Goal: Information Seeking & Learning: Learn about a topic

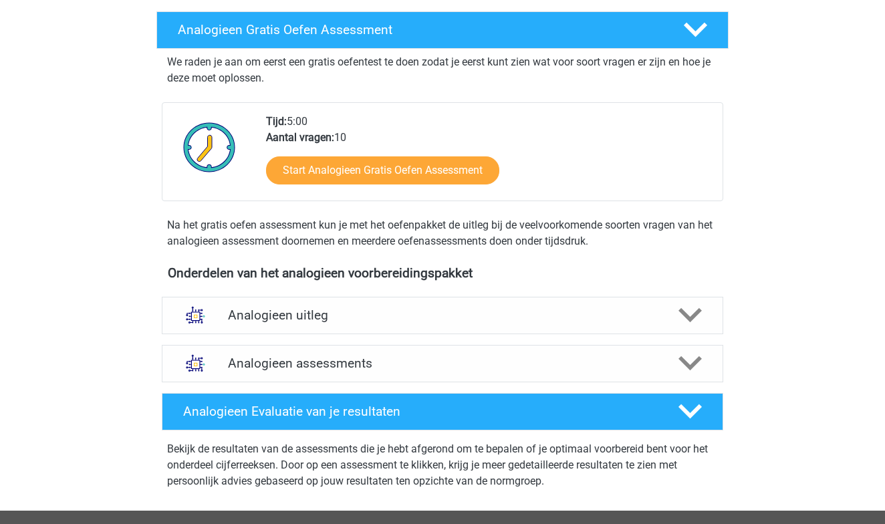
scroll to position [207, 0]
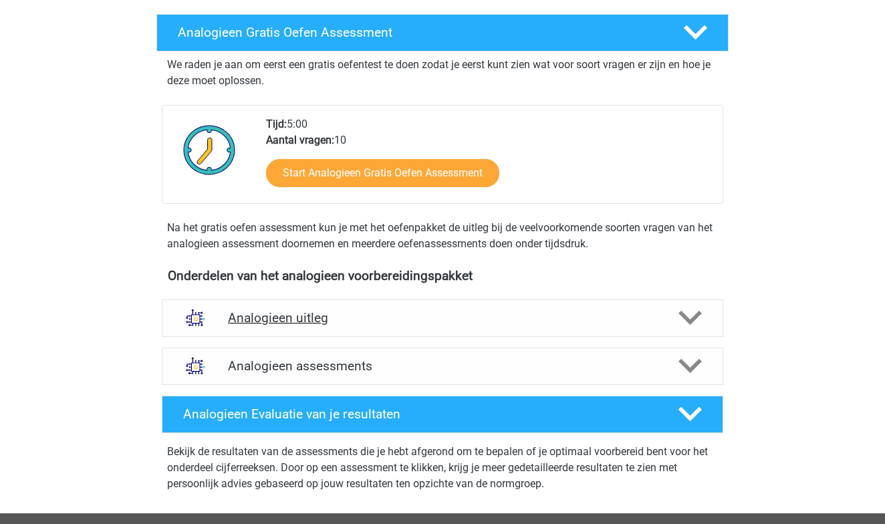
click at [683, 310] on icon at bounding box center [690, 317] width 23 height 23
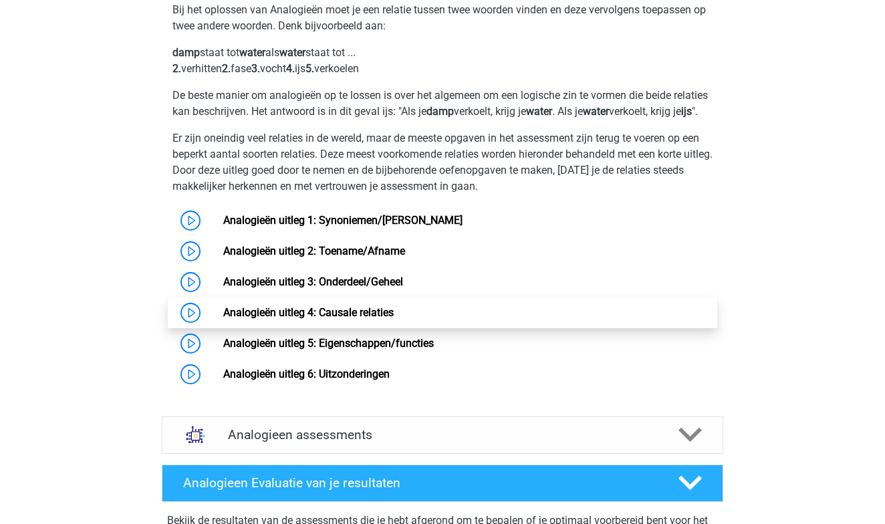
scroll to position [562, 0]
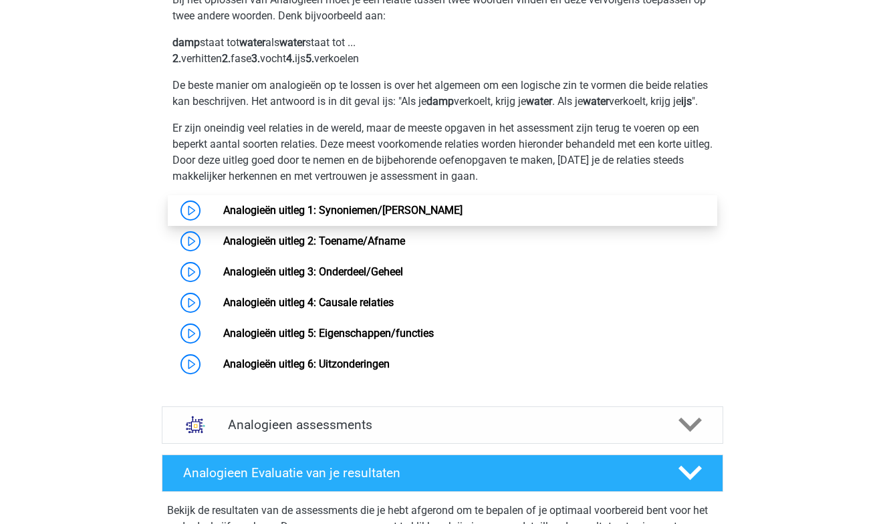
click at [223, 217] on link "Analogieën uitleg 1: Synoniemen/[PERSON_NAME]" at bounding box center [342, 210] width 239 height 13
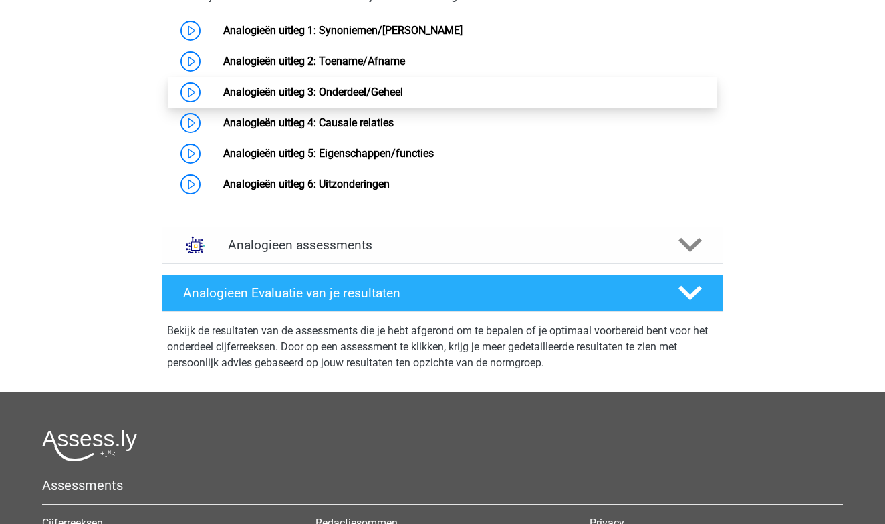
scroll to position [748, 0]
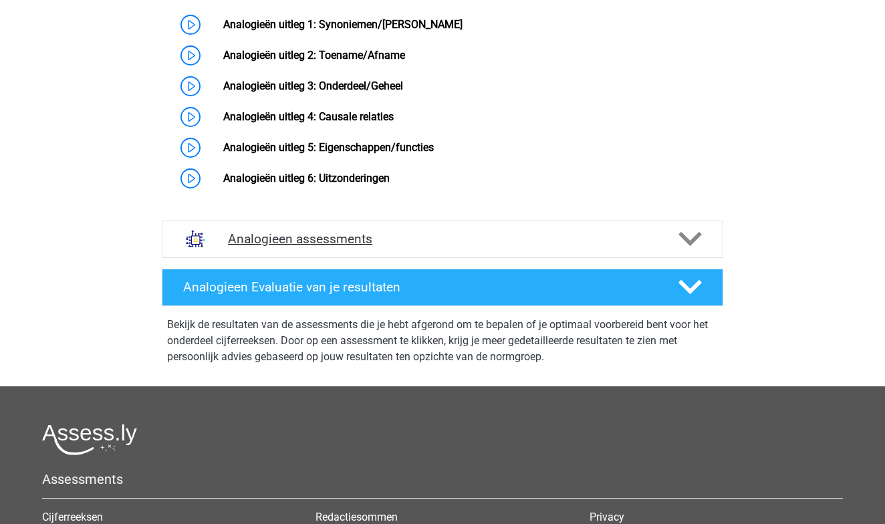
click at [689, 247] on polygon at bounding box center [690, 239] width 23 height 15
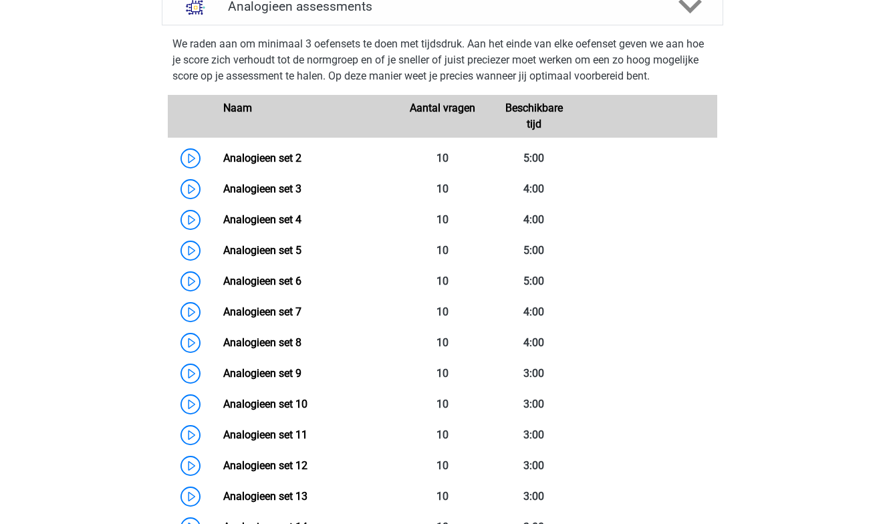
scroll to position [979, 0]
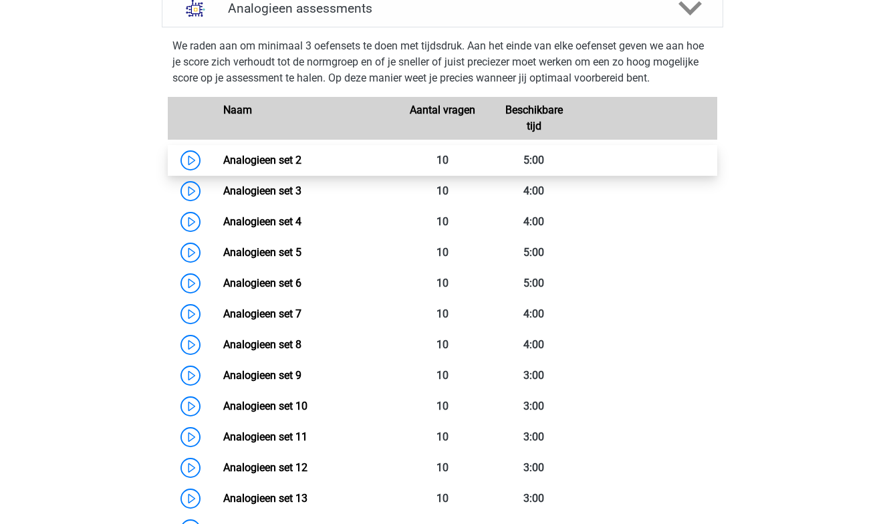
click at [223, 166] on link "Analogieen set 2" at bounding box center [262, 160] width 78 height 13
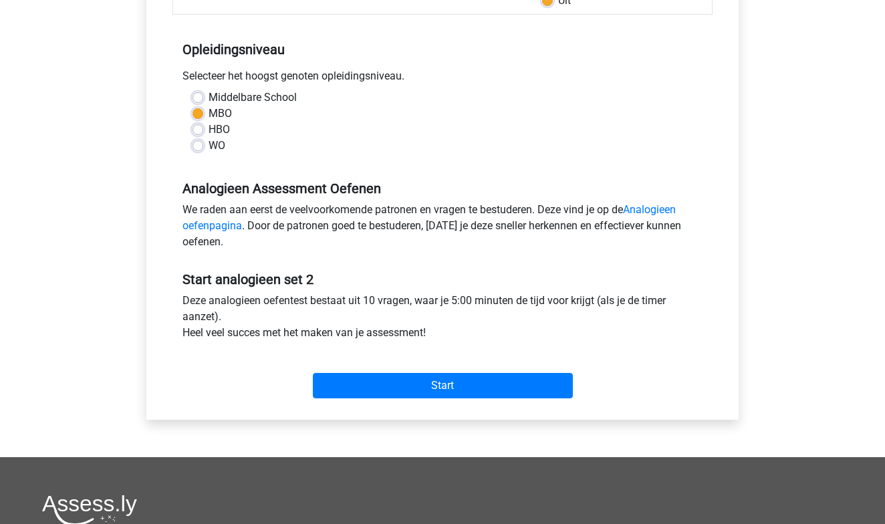
scroll to position [251, 0]
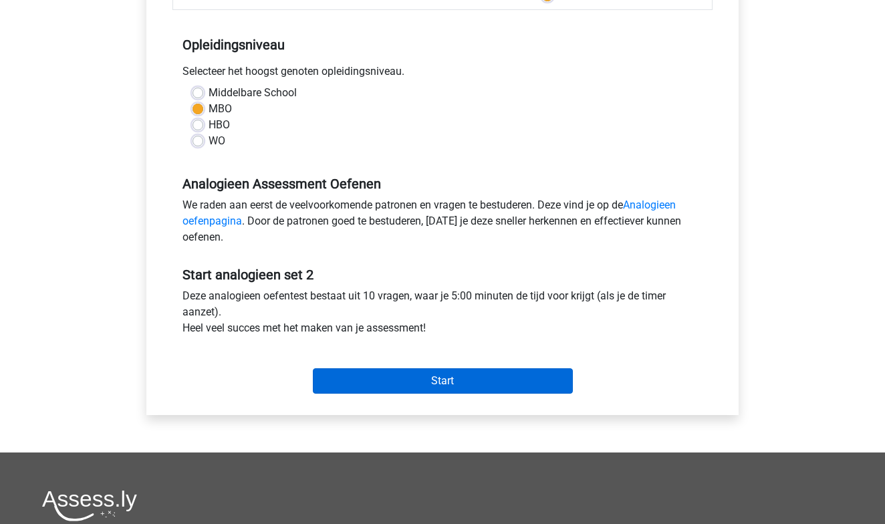
click at [421, 389] on input "Start" at bounding box center [443, 380] width 260 height 25
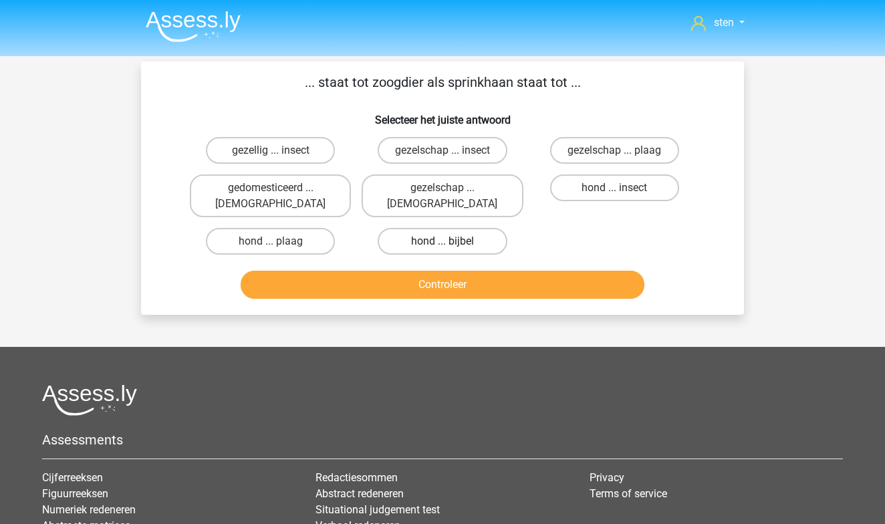
click at [441, 228] on label "hond ... bijbel" at bounding box center [442, 241] width 129 height 27
click at [443, 241] on input "hond ... bijbel" at bounding box center [447, 245] width 9 height 9
radio input "true"
click at [436, 271] on button "Controleer" at bounding box center [443, 285] width 405 height 28
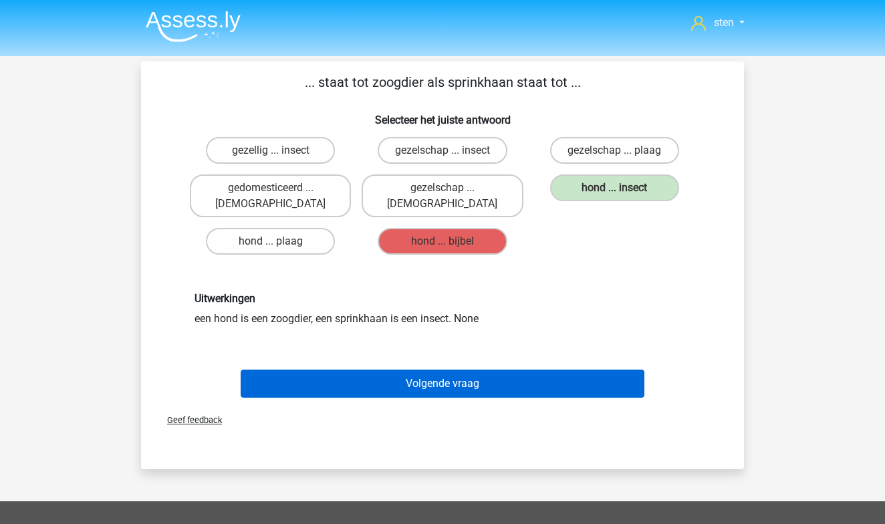
click at [471, 370] on button "Volgende vraag" at bounding box center [443, 384] width 405 height 28
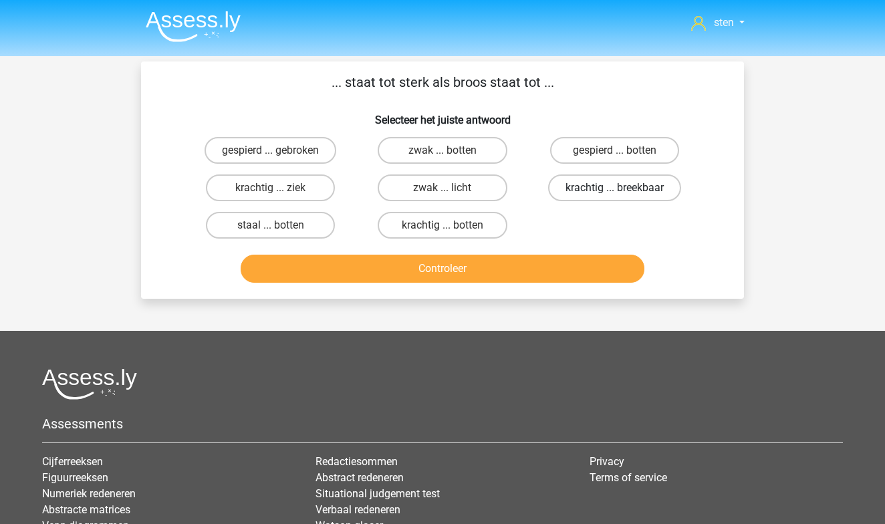
click at [596, 183] on label "krachtig ... breekbaar" at bounding box center [614, 188] width 133 height 27
click at [615, 188] on input "krachtig ... breekbaar" at bounding box center [619, 192] width 9 height 9
radio input "true"
click at [516, 265] on button "Controleer" at bounding box center [443, 269] width 405 height 28
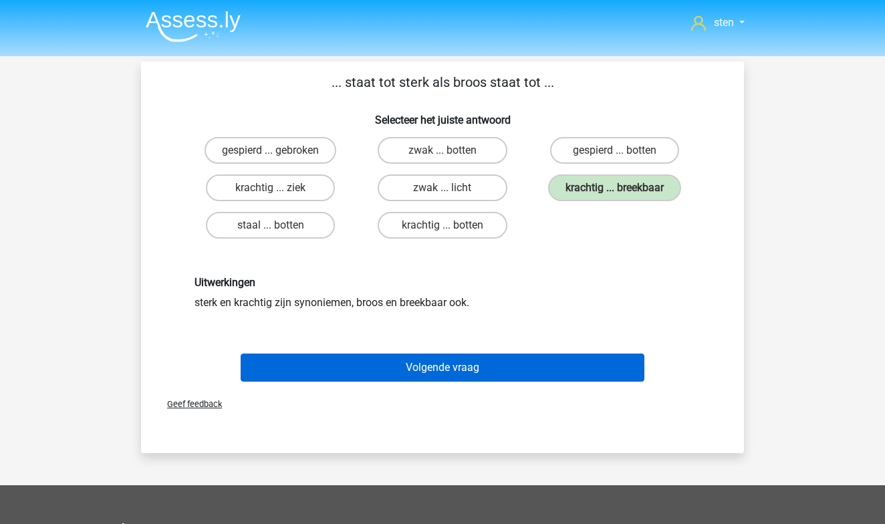
click at [481, 370] on button "Volgende vraag" at bounding box center [443, 368] width 405 height 28
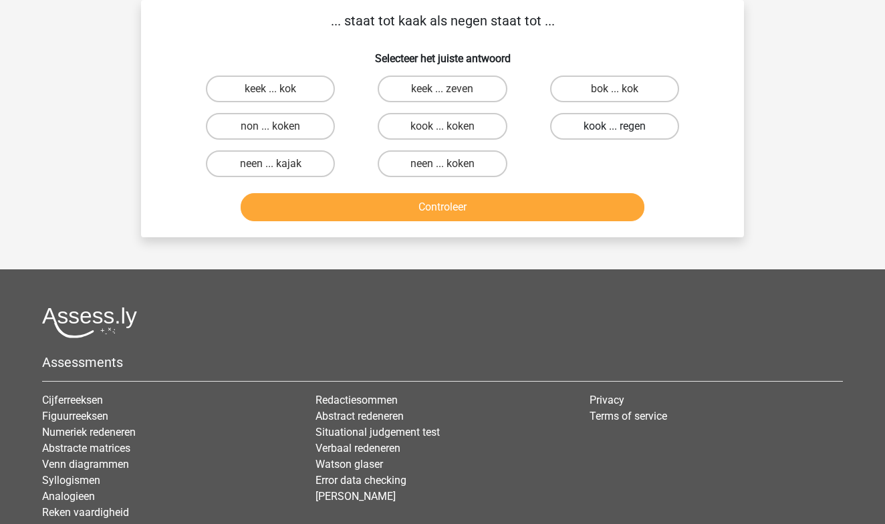
click at [612, 124] on label "kook ... regen" at bounding box center [614, 126] width 129 height 27
click at [615, 126] on input "kook ... regen" at bounding box center [619, 130] width 9 height 9
radio input "true"
click at [544, 202] on button "Controleer" at bounding box center [443, 207] width 405 height 28
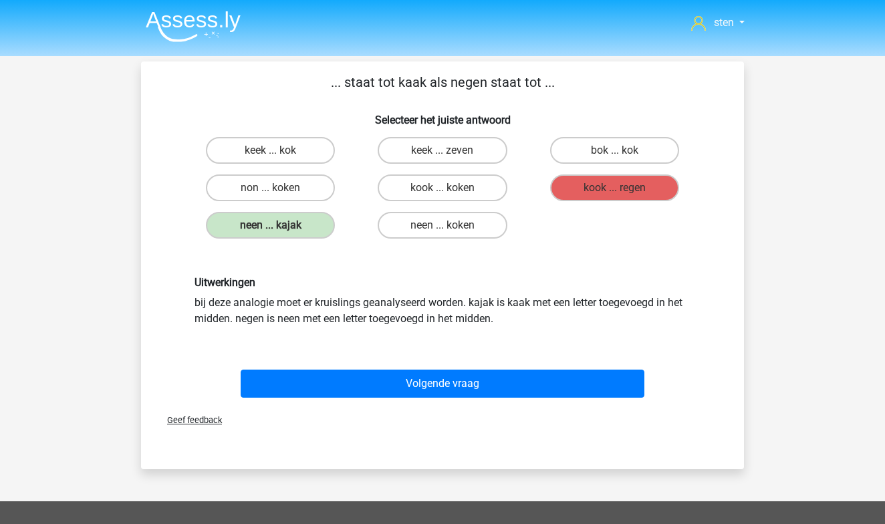
scroll to position [0, 0]
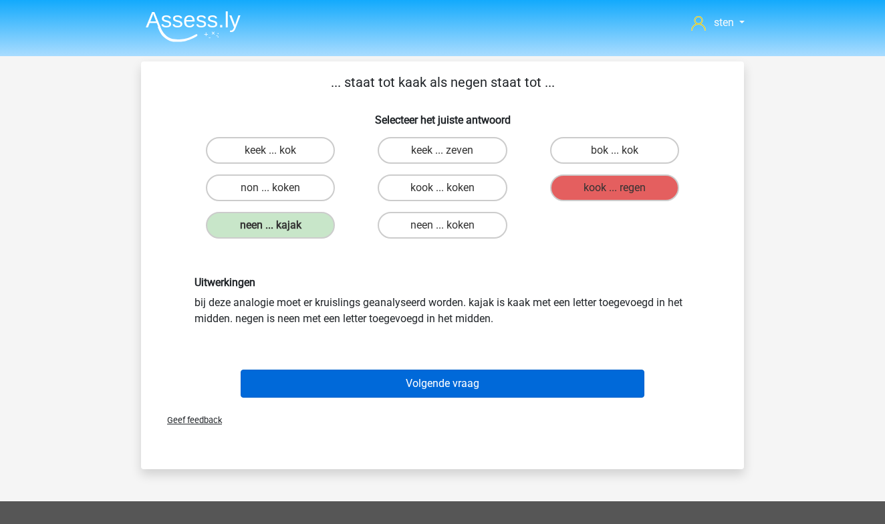
click at [489, 383] on button "Volgende vraag" at bounding box center [443, 384] width 405 height 28
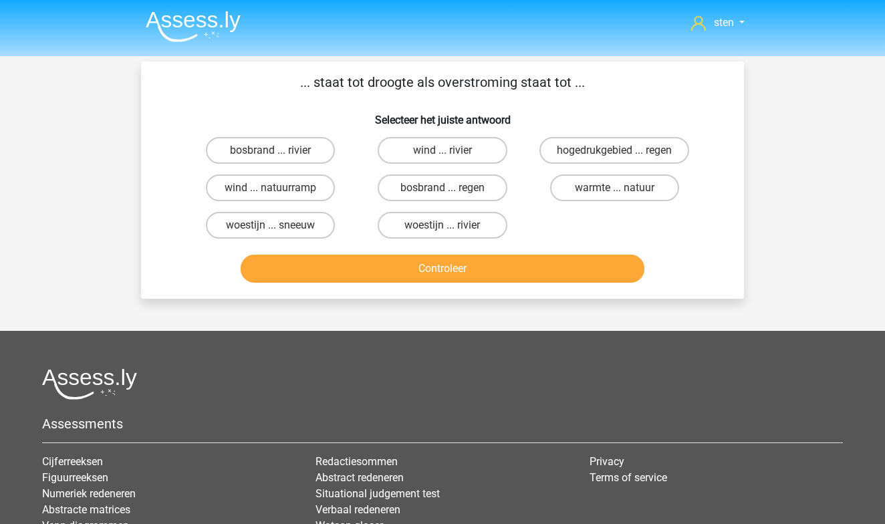
click at [616, 190] on input "warmte ... natuur" at bounding box center [619, 192] width 9 height 9
radio input "true"
click at [570, 261] on button "Controleer" at bounding box center [443, 269] width 405 height 28
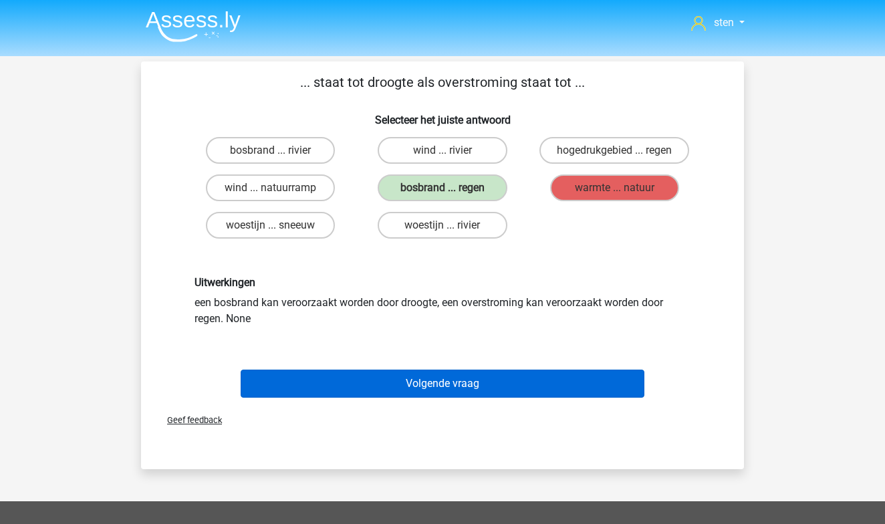
click at [524, 378] on button "Volgende vraag" at bounding box center [443, 384] width 405 height 28
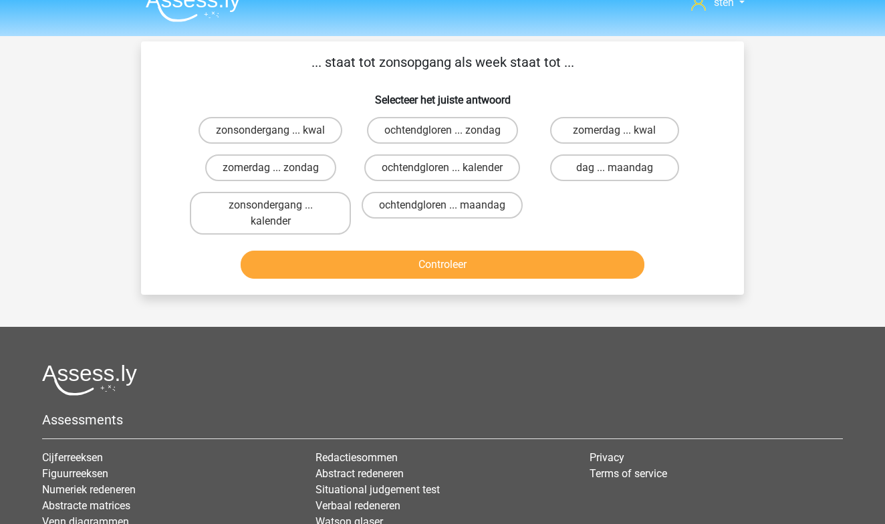
scroll to position [9, 0]
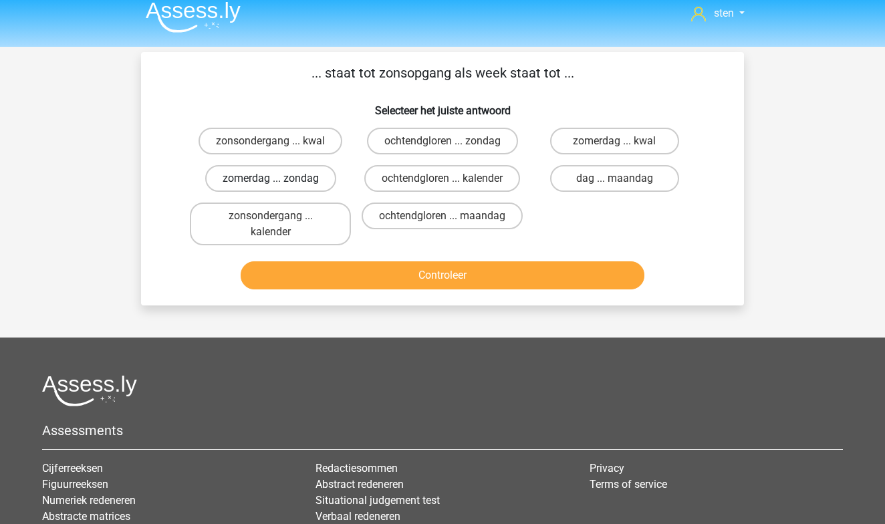
click at [318, 185] on label "zomerdag ... zondag" at bounding box center [270, 178] width 131 height 27
click at [280, 185] on input "zomerdag ... zondag" at bounding box center [275, 183] width 9 height 9
radio input "true"
click at [350, 265] on button "Controleer" at bounding box center [443, 275] width 405 height 28
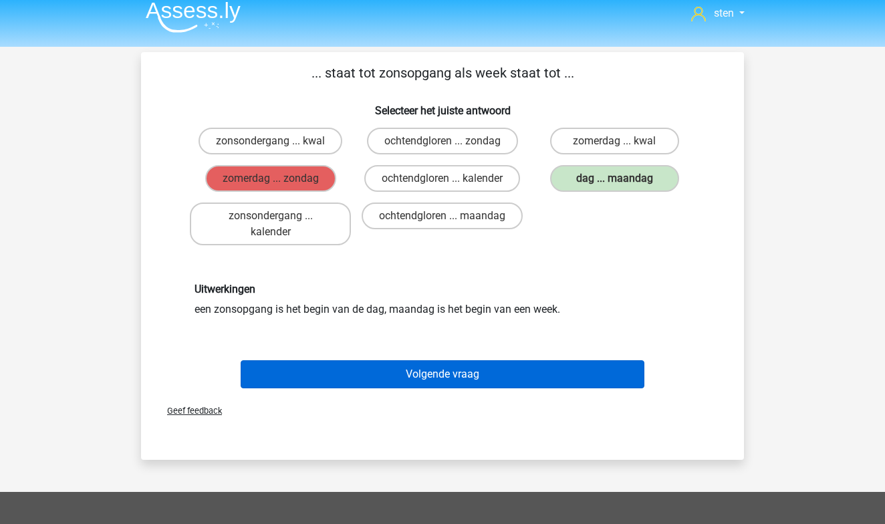
click at [409, 373] on button "Volgende vraag" at bounding box center [443, 374] width 405 height 28
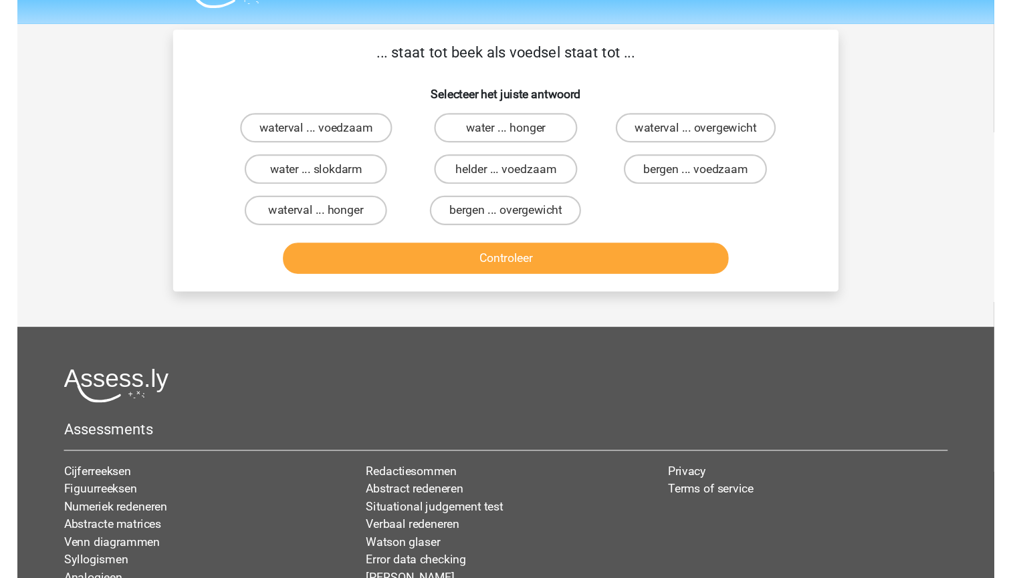
scroll to position [32, 0]
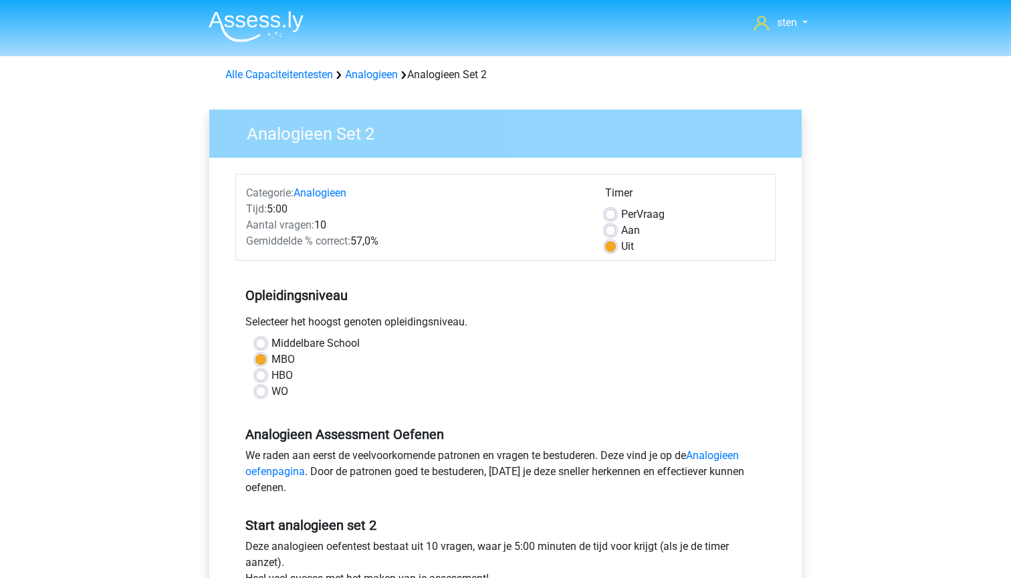
scroll to position [251, 0]
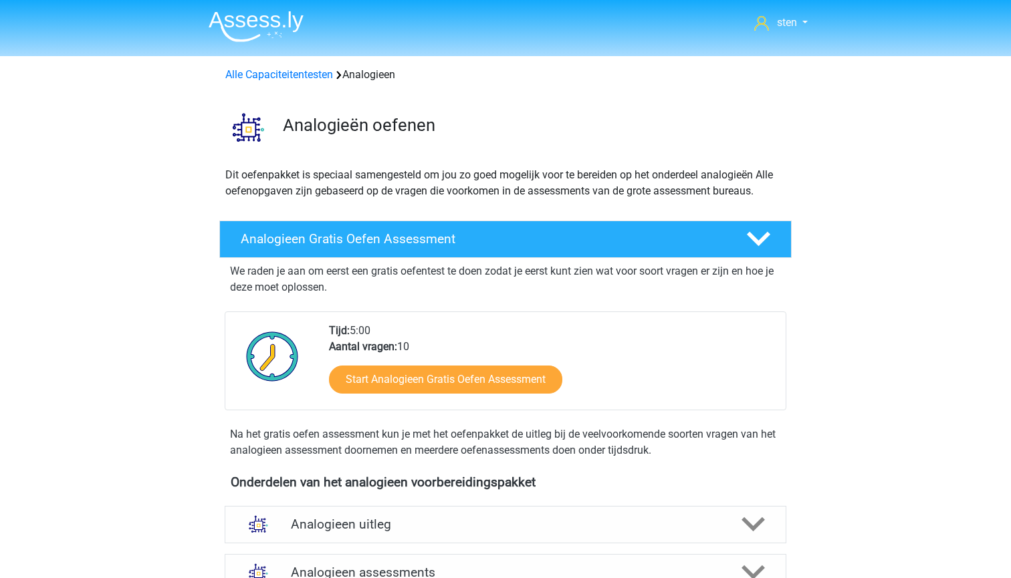
click at [257, 24] on img at bounding box center [256, 26] width 95 height 31
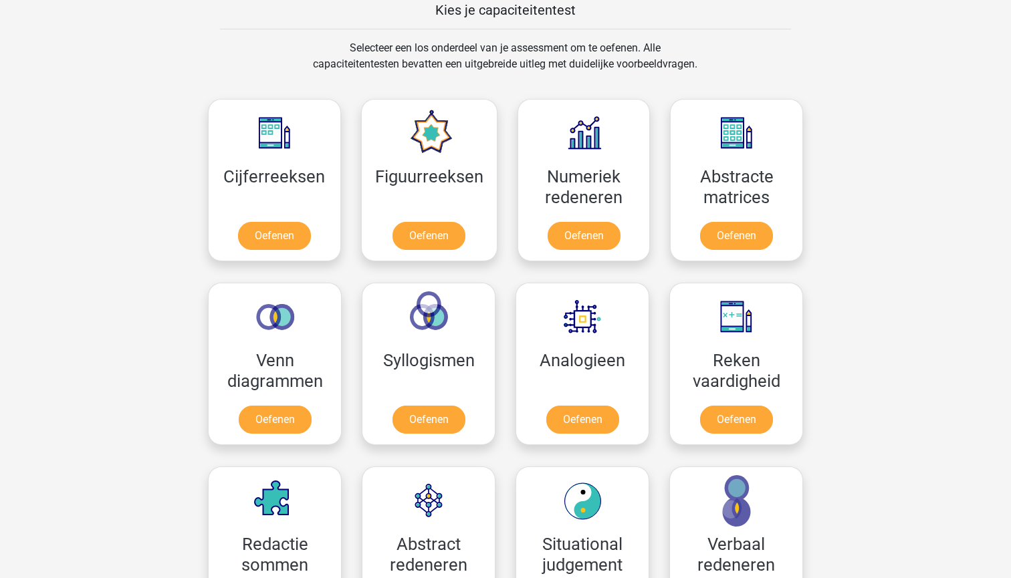
scroll to position [534, 0]
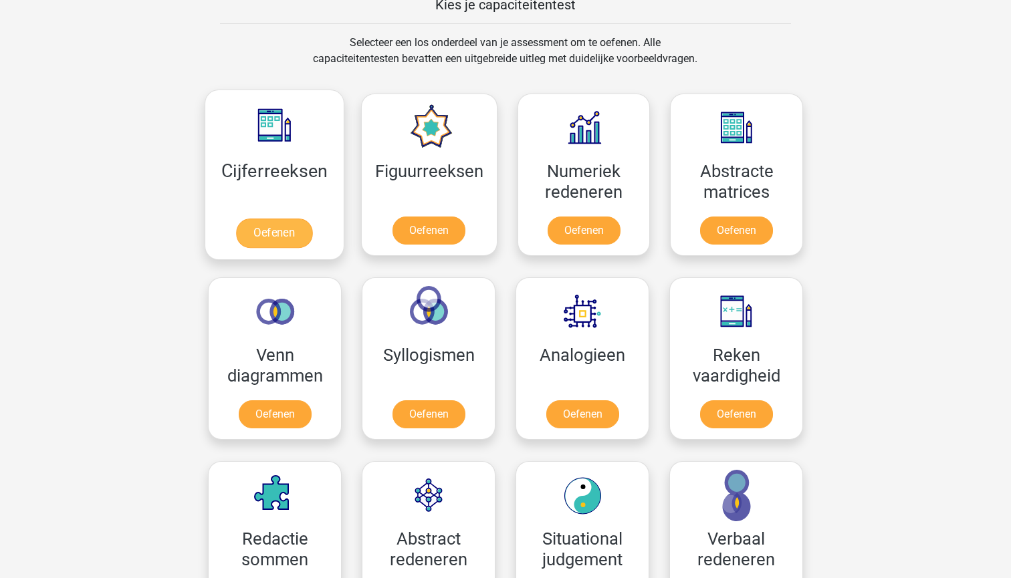
click at [280, 226] on link "Oefenen" at bounding box center [274, 233] width 76 height 29
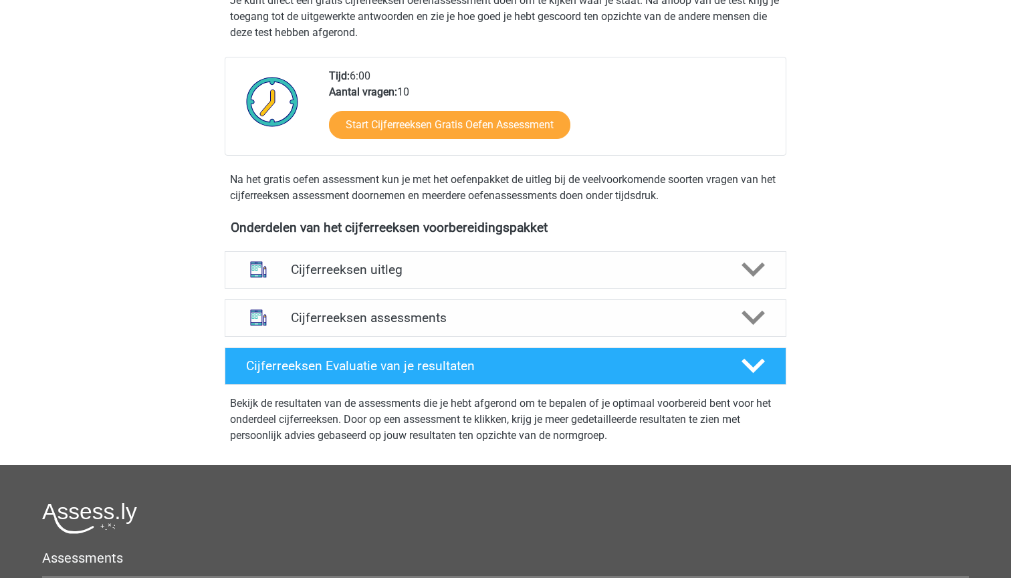
scroll to position [290, 0]
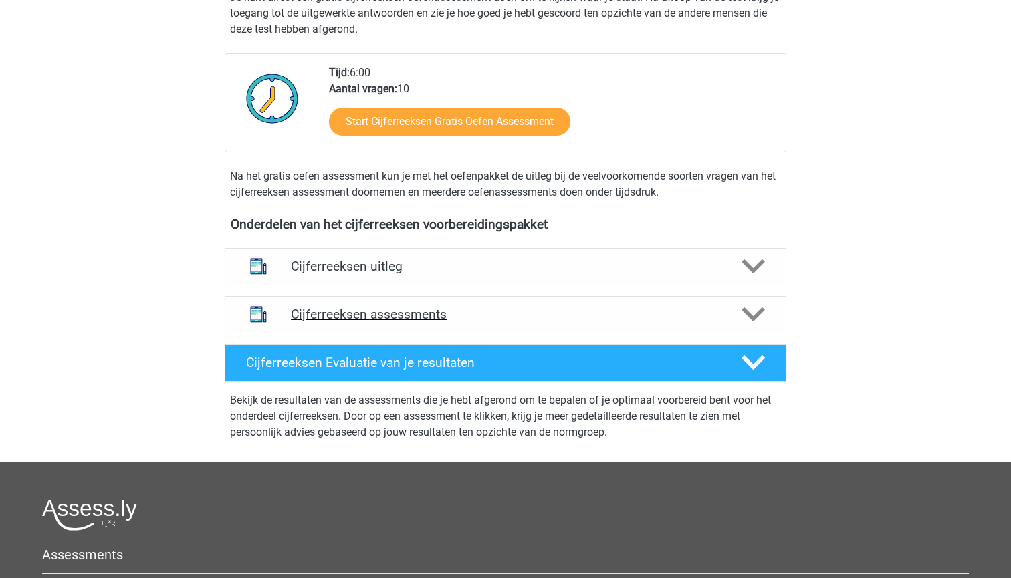
click at [749, 322] on polygon at bounding box center [753, 315] width 23 height 15
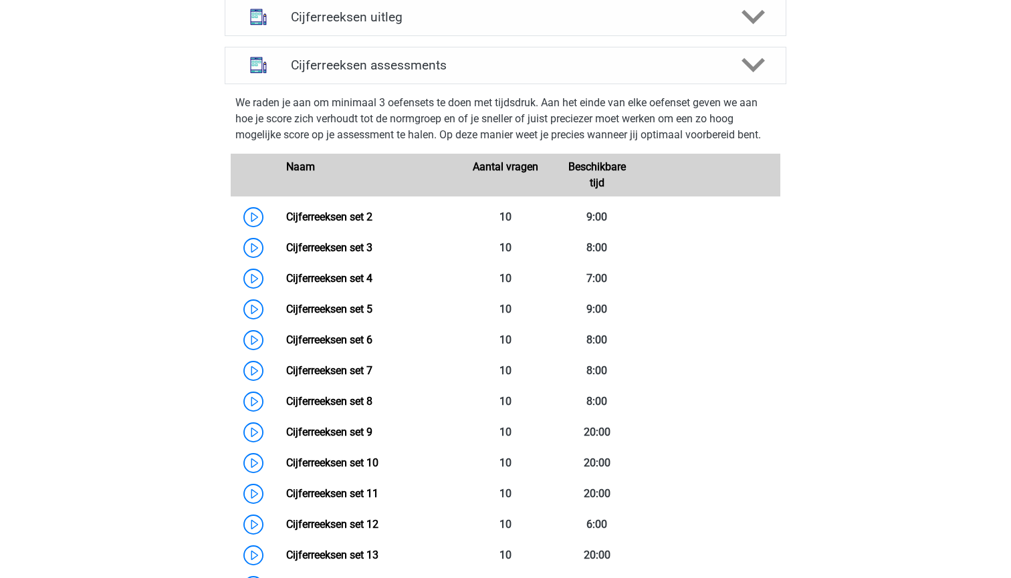
scroll to position [550, 0]
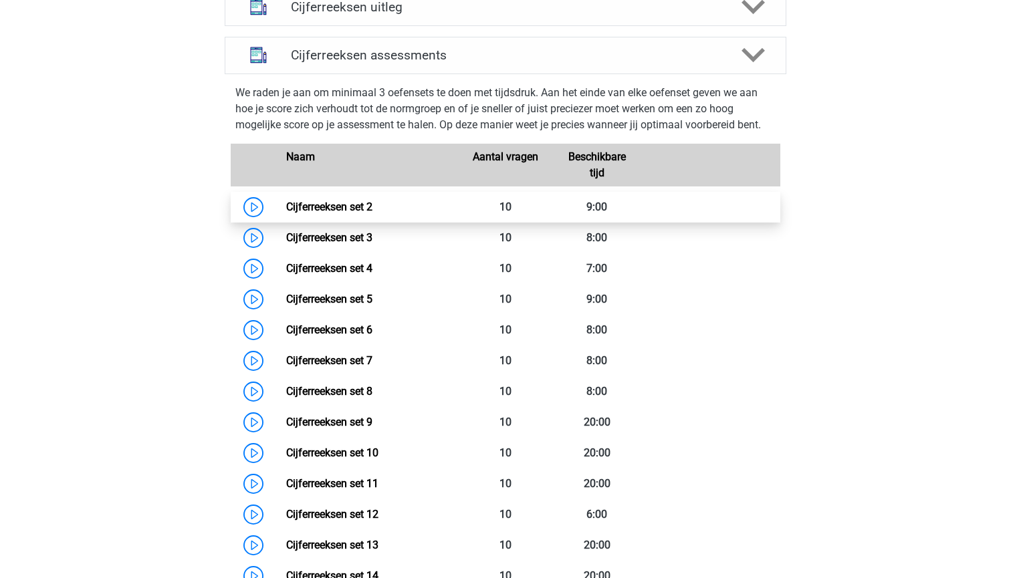
click at [286, 213] on link "Cijferreeksen set 2" at bounding box center [329, 207] width 86 height 13
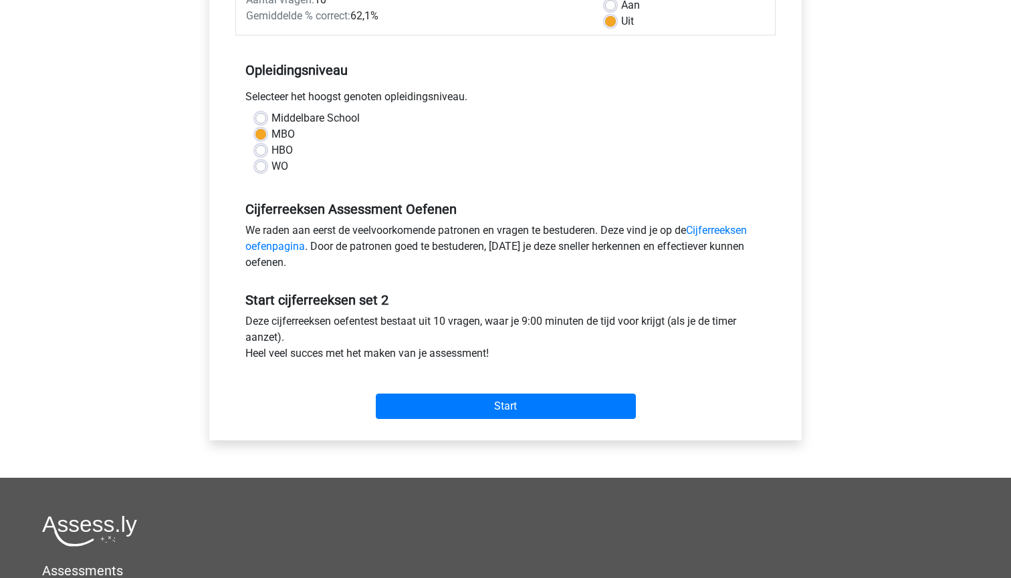
scroll to position [231, 0]
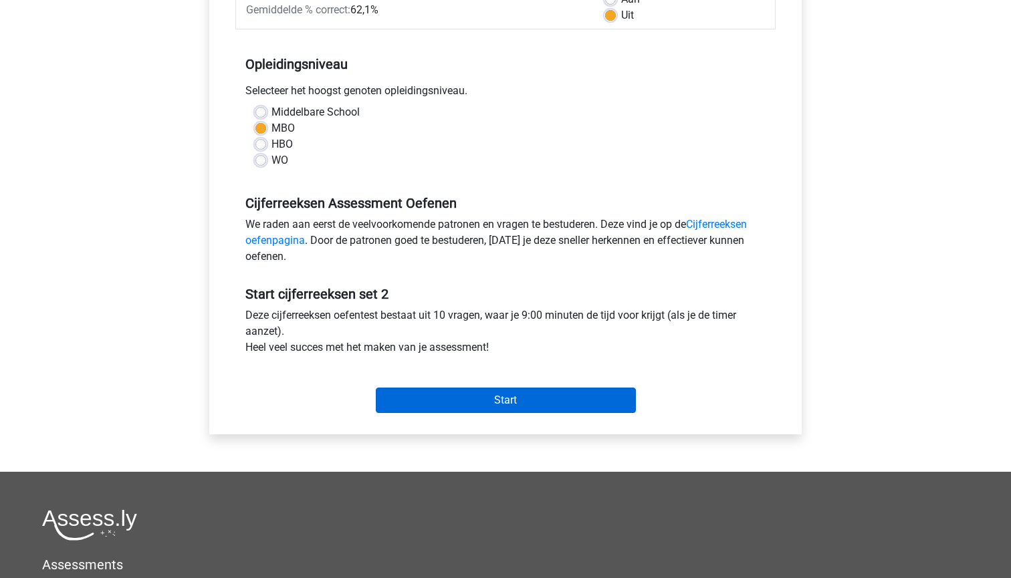
click at [532, 405] on input "Start" at bounding box center [506, 400] width 260 height 25
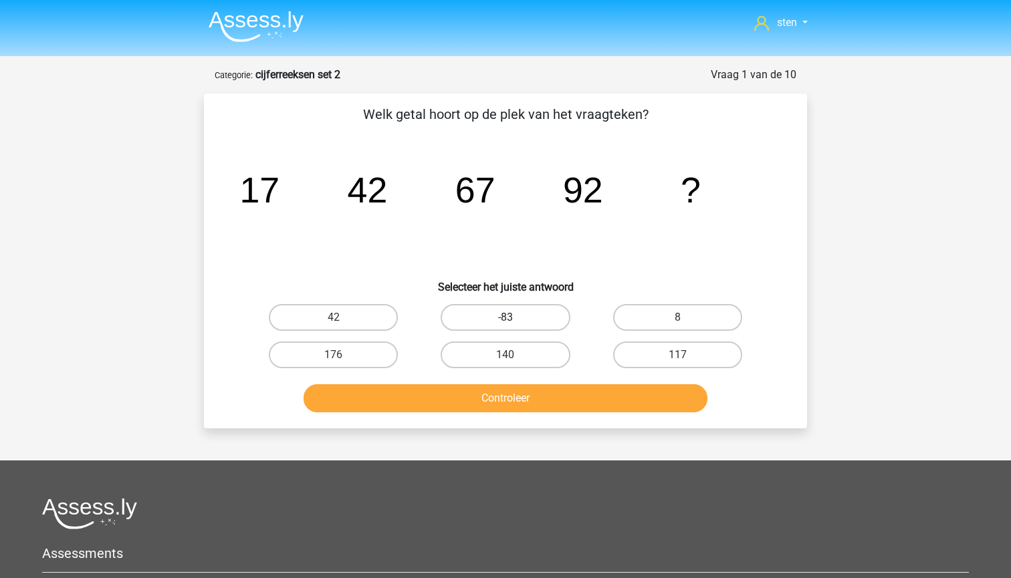
click at [546, 322] on label "-83" at bounding box center [505, 317] width 129 height 27
click at [514, 322] on input "-83" at bounding box center [510, 322] width 9 height 9
radio input "true"
click at [548, 370] on div "140" at bounding box center [505, 354] width 172 height 37
click at [562, 394] on button "Controleer" at bounding box center [506, 398] width 405 height 28
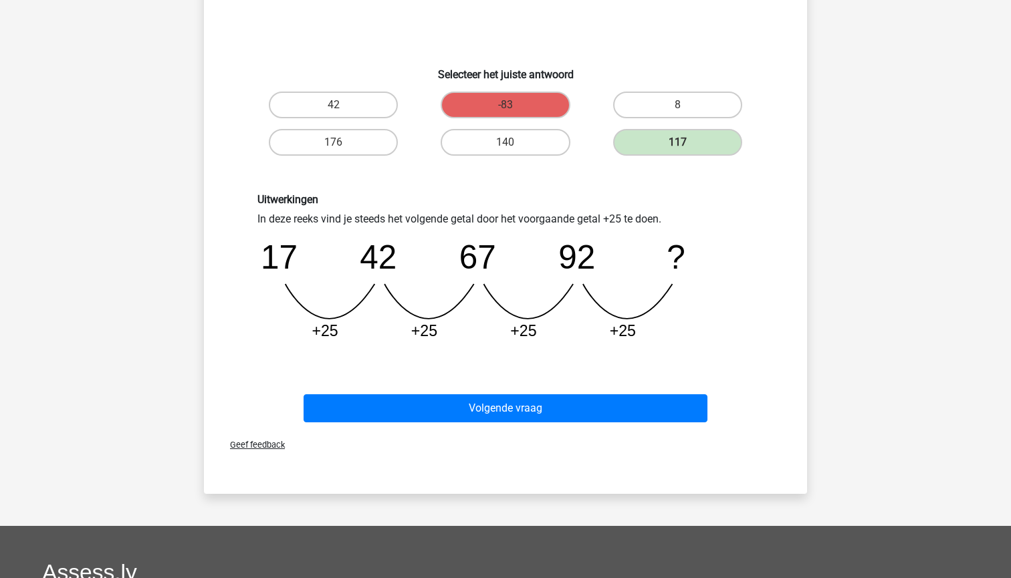
scroll to position [219, 0]
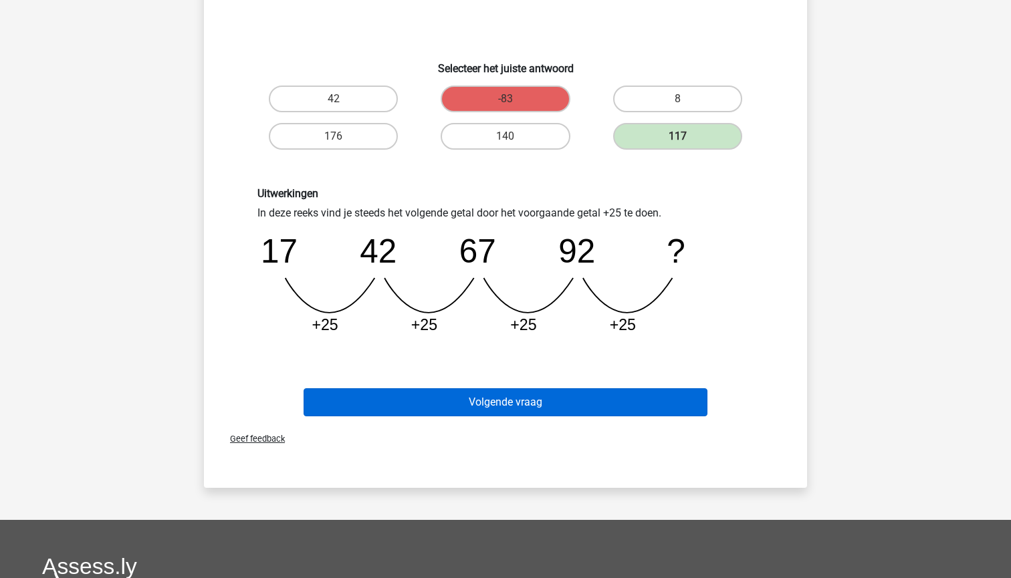
click at [622, 408] on button "Volgende vraag" at bounding box center [506, 402] width 405 height 28
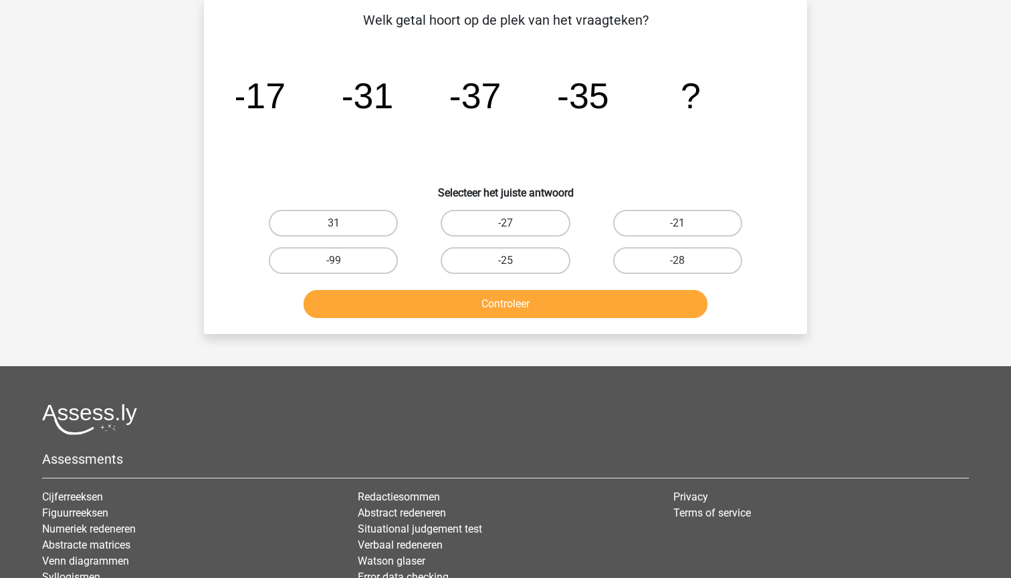
scroll to position [67, 0]
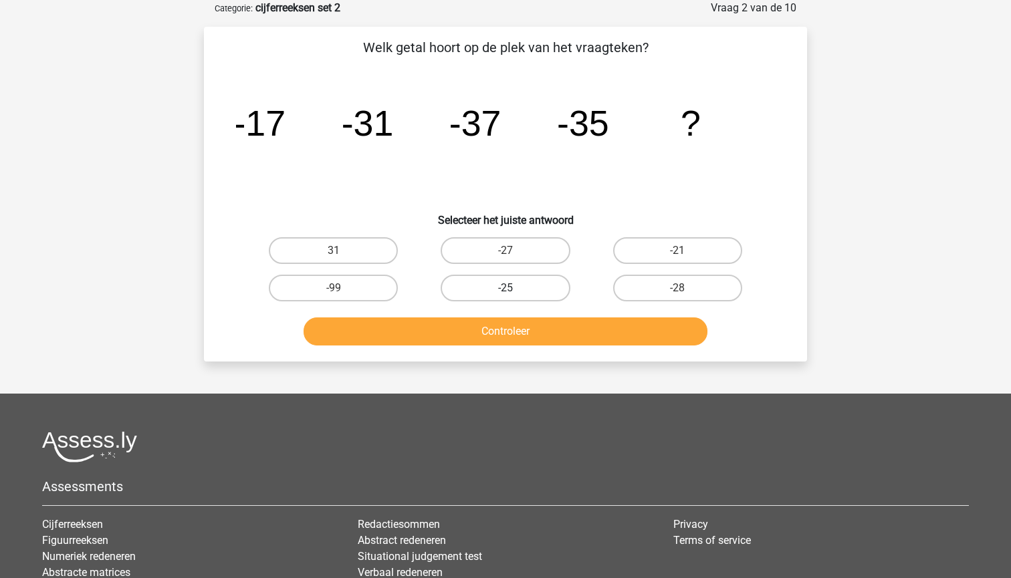
click at [504, 285] on label "-25" at bounding box center [505, 288] width 129 height 27
click at [506, 288] on input "-25" at bounding box center [510, 292] width 9 height 9
radio input "true"
click at [534, 336] on button "Controleer" at bounding box center [506, 332] width 405 height 28
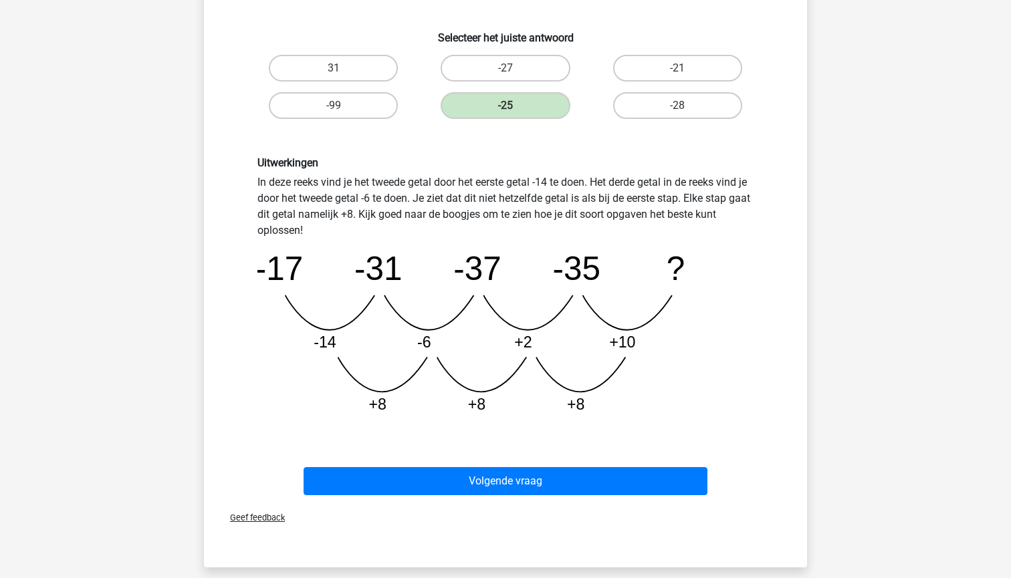
scroll to position [249, 0]
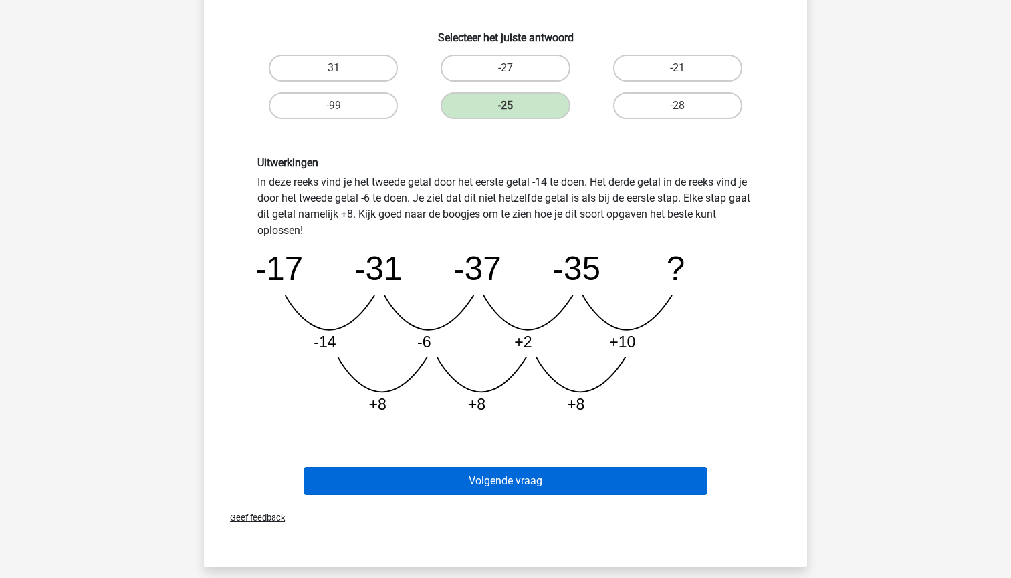
click at [547, 487] on button "Volgende vraag" at bounding box center [506, 481] width 405 height 28
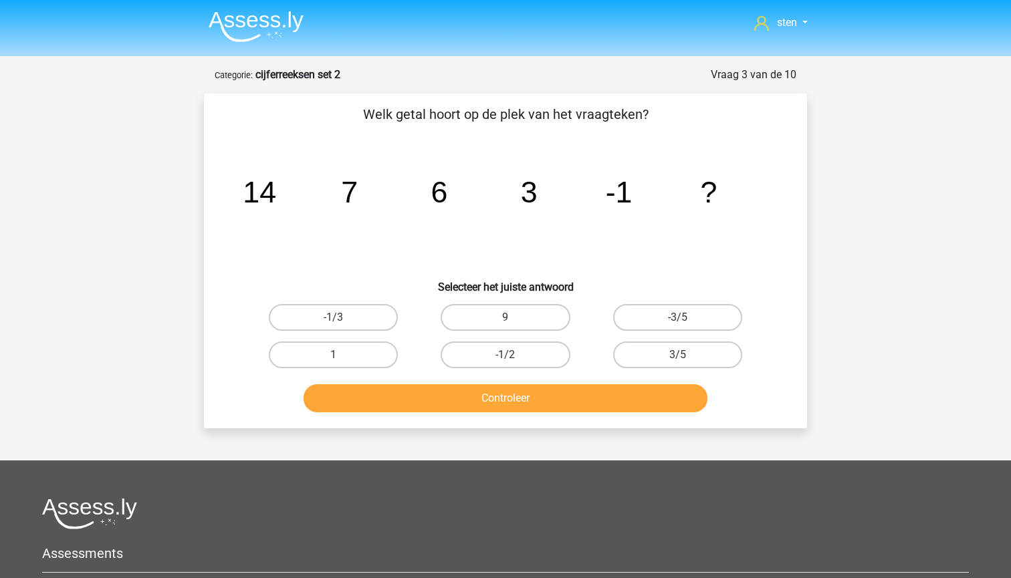
scroll to position [0, 0]
click at [257, 24] on img at bounding box center [256, 26] width 95 height 31
